Goal: Task Accomplishment & Management: Manage account settings

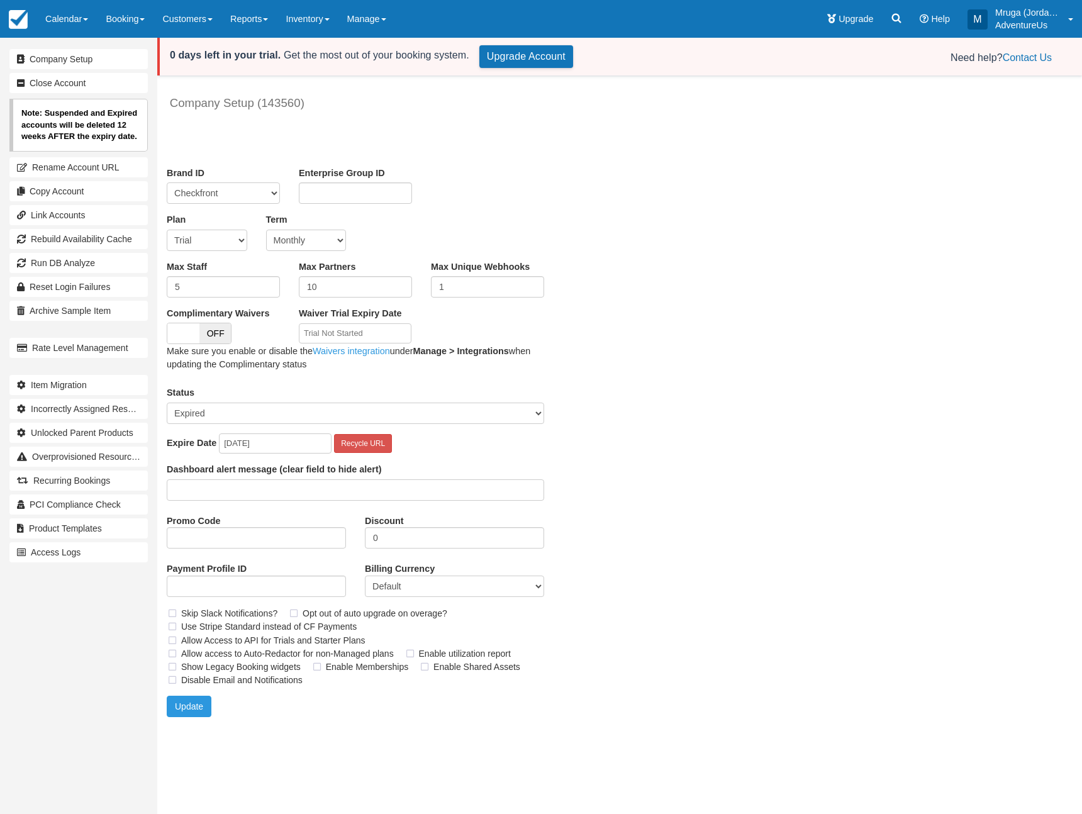
click at [205, 245] on select "Trial Soho Professional Plus Managed Developer Partner Flex Complementary Hiber…" at bounding box center [207, 240] width 81 height 21
select select "12"
click at [167, 230] on select "Trial Soho Professional Plus Managed Developer Partner Flex Complementary Hiber…" at bounding box center [207, 240] width 81 height 21
click at [676, 362] on div "Company Setup (143560) Unsaved Changes Brand ID Checkfront RentaBikeNow Machine…" at bounding box center [562, 403] width 811 height 648
click at [193, 708] on button "Update" at bounding box center [189, 706] width 45 height 21
